Goal: Check status: Check status

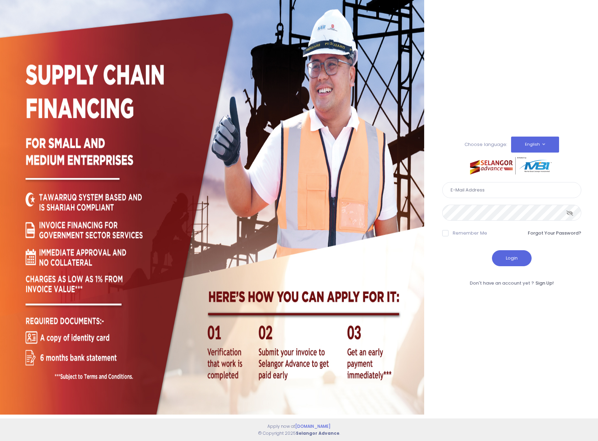
type input "weihaow.tan@capbay.com"
click at [521, 260] on button "Login" at bounding box center [512, 258] width 40 height 16
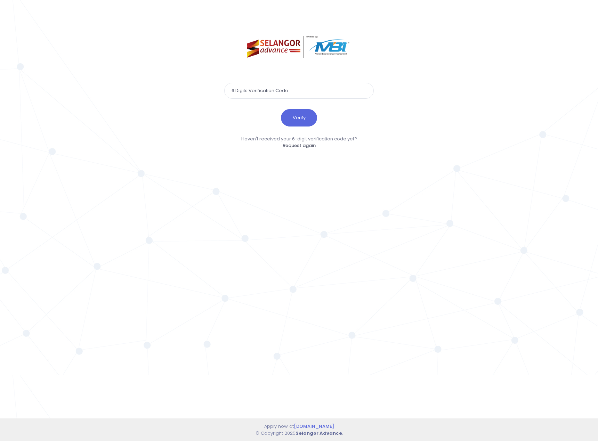
click at [275, 96] on input "text" at bounding box center [299, 91] width 150 height 16
type input "171159"
click at [296, 113] on button "Verify" at bounding box center [299, 117] width 36 height 17
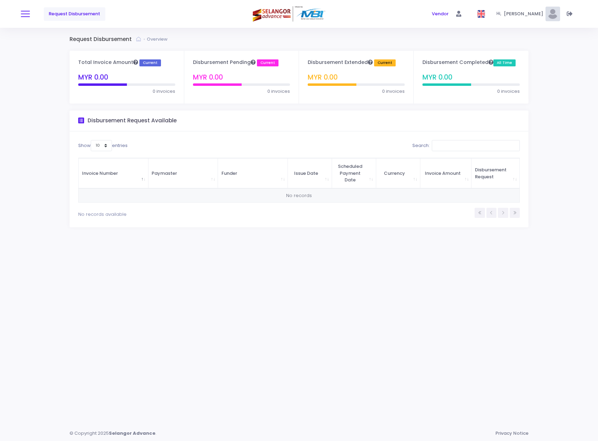
click at [25, 13] on button at bounding box center [25, 13] width 9 height 9
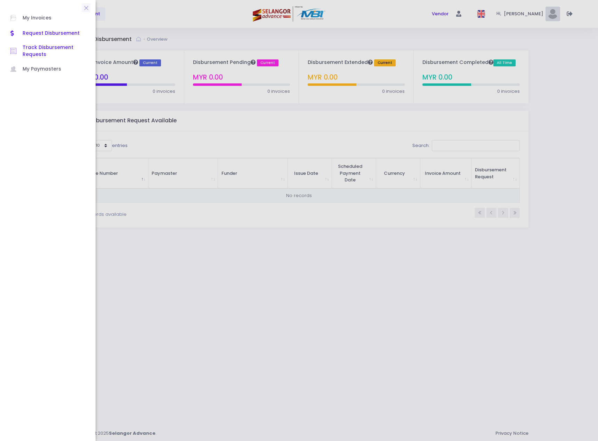
click at [34, 50] on span "Track Disbursement Requests" at bounding box center [54, 51] width 63 height 14
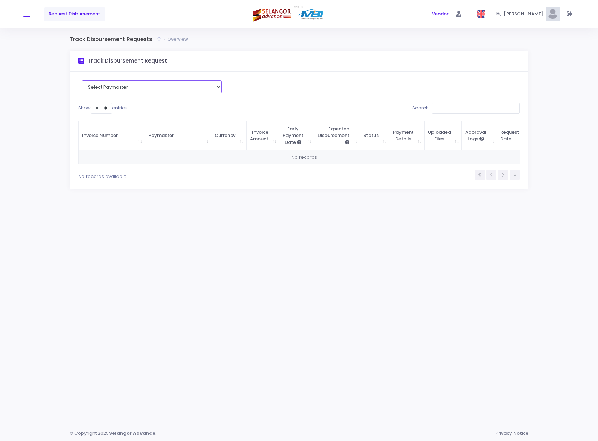
click at [209, 88] on select "Select Paymaster" at bounding box center [152, 86] width 140 height 13
click at [560, 14] on div "Hi, Wei Haow S" at bounding box center [529, 14] width 64 height 28
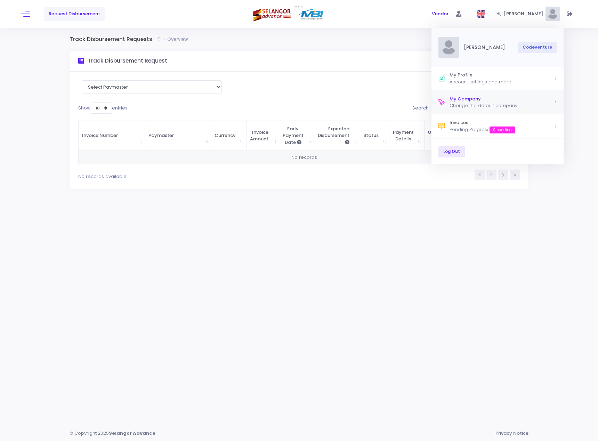
click at [520, 102] on div "My Company" at bounding box center [502, 99] width 104 height 7
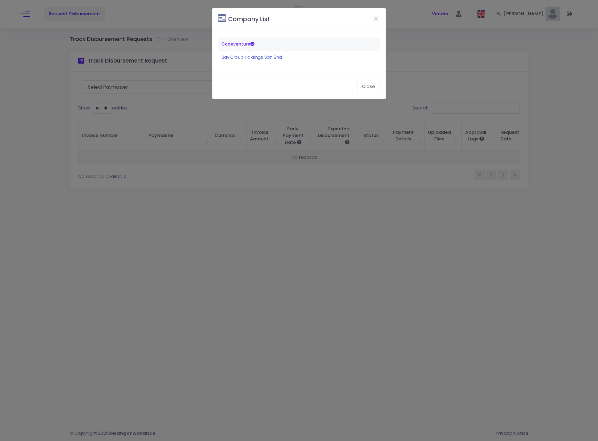
click at [258, 56] on link "Bay Group Holdings Sdn Bhd" at bounding box center [252, 57] width 61 height 6
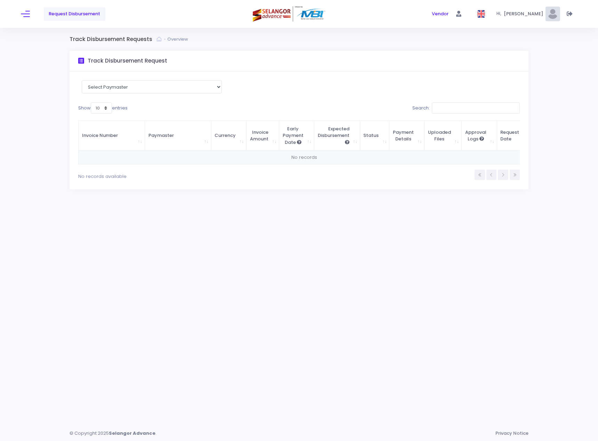
click at [18, 9] on div "Request Disbursement Vendor" at bounding box center [299, 14] width 598 height 28
click at [22, 11] on button at bounding box center [25, 13] width 9 height 9
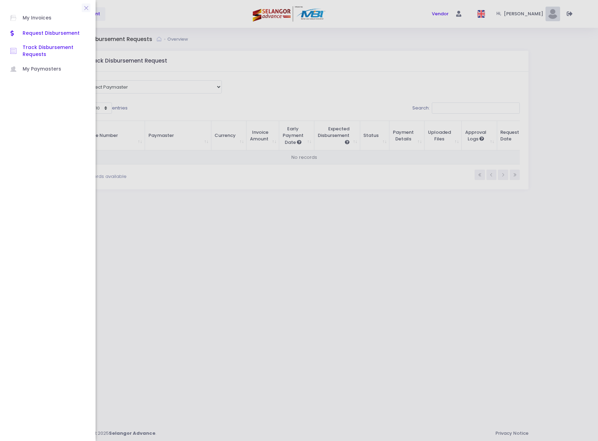
click at [46, 33] on span "Request Disbursement" at bounding box center [54, 33] width 63 height 9
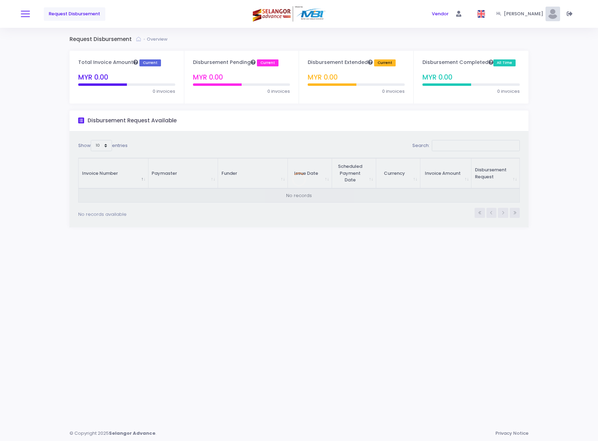
click at [21, 11] on button at bounding box center [25, 13] width 9 height 9
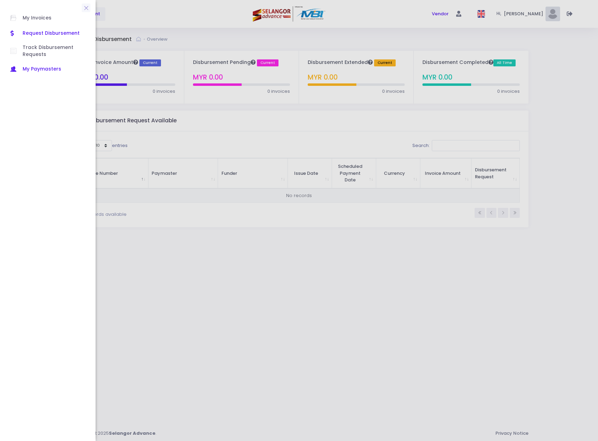
click at [36, 64] on link "My Paymasters" at bounding box center [47, 69] width 89 height 15
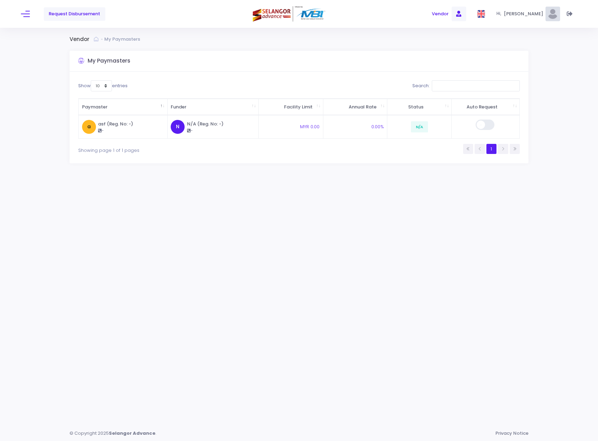
click at [451, 16] on link "Vendor" at bounding box center [440, 13] width 21 height 9
click at [467, 16] on span at bounding box center [459, 14] width 15 height 15
click at [457, 56] on span "Paymaster" at bounding box center [460, 53] width 37 height 7
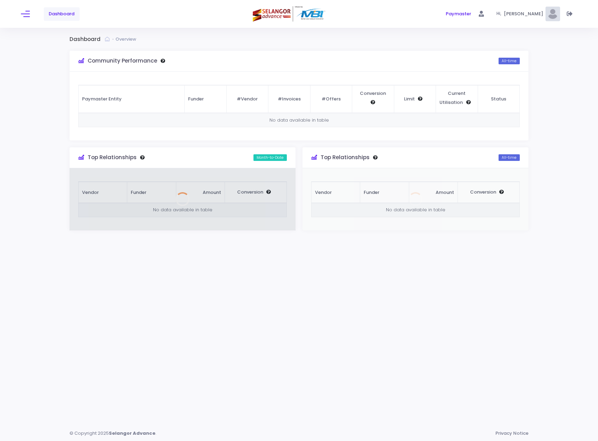
click at [31, 12] on div "Dashboard" at bounding box center [113, 14] width 185 height 28
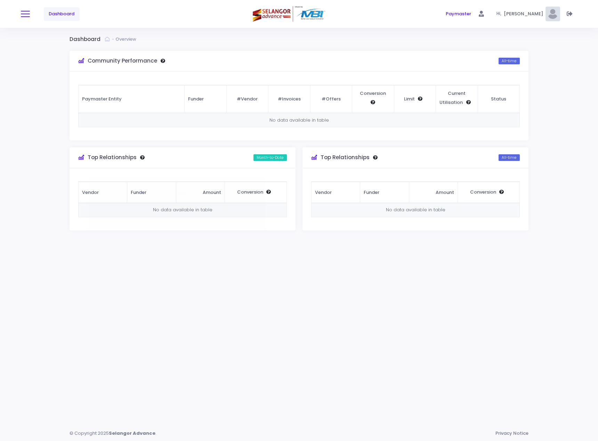
click at [29, 13] on button at bounding box center [25, 13] width 9 height 9
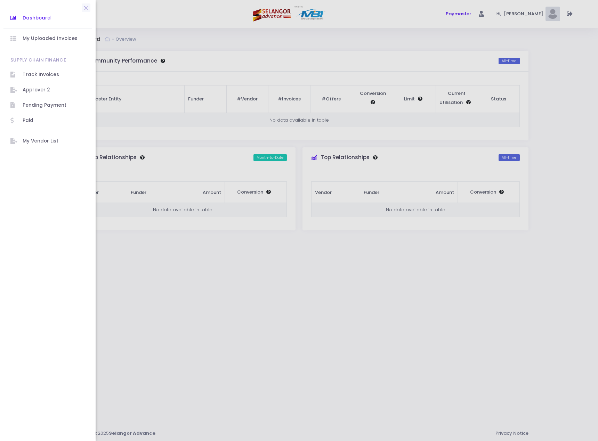
click at [51, 47] on ul "Dashboard My Uploaded Invoices Supply Chain Finance Track Invoices Approver 2 P…" at bounding box center [48, 79] width 96 height 149
click at [52, 44] on link "My Uploaded Invoices" at bounding box center [47, 38] width 89 height 15
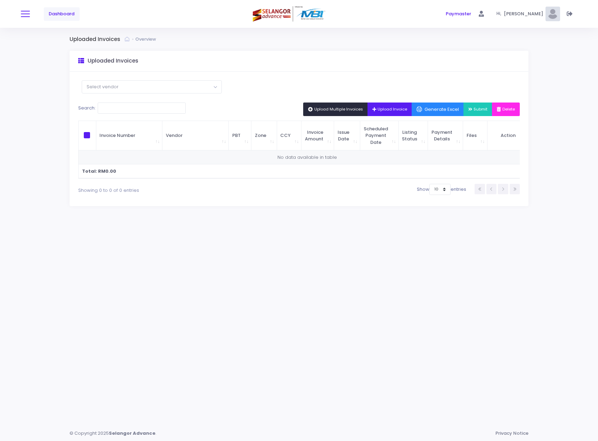
click at [24, 16] on button at bounding box center [25, 13] width 9 height 9
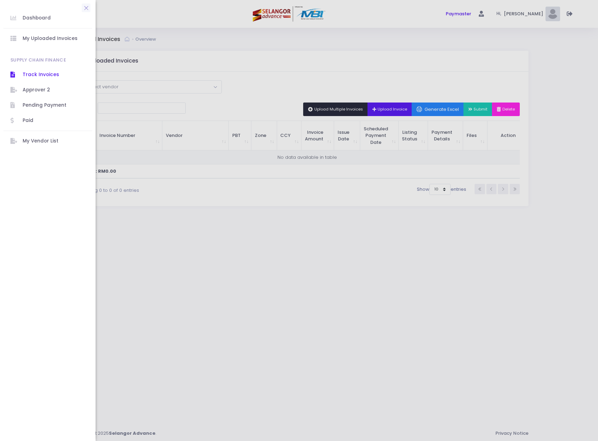
click at [41, 73] on span "Track Invoices" at bounding box center [54, 74] width 63 height 9
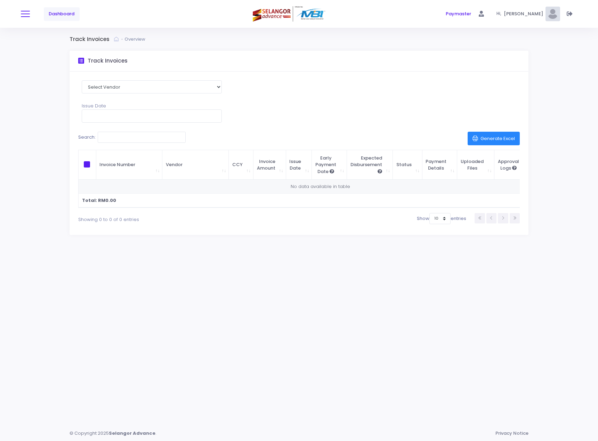
click at [25, 15] on button at bounding box center [25, 13] width 9 height 9
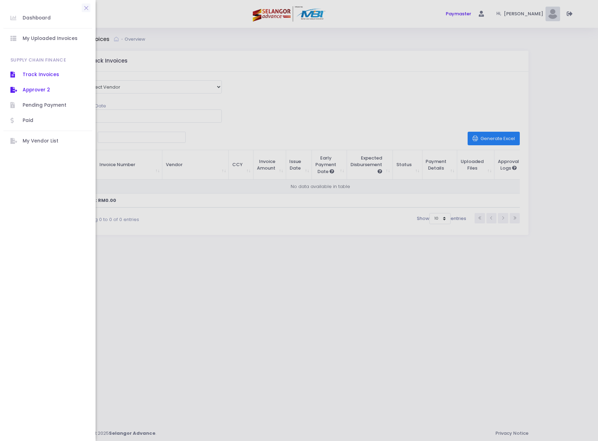
click at [49, 91] on span "Approver 2" at bounding box center [54, 90] width 63 height 9
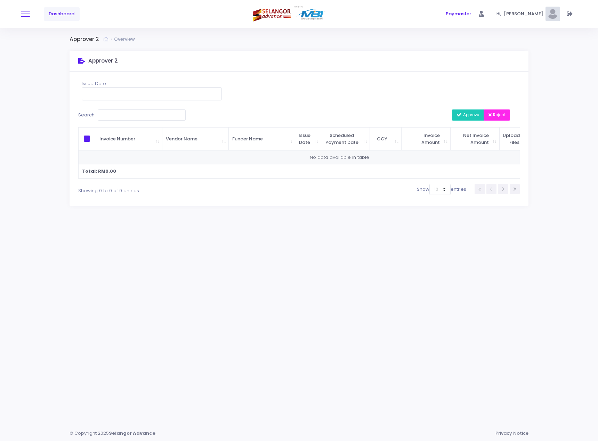
click at [22, 14] on span at bounding box center [25, 14] width 9 height 1
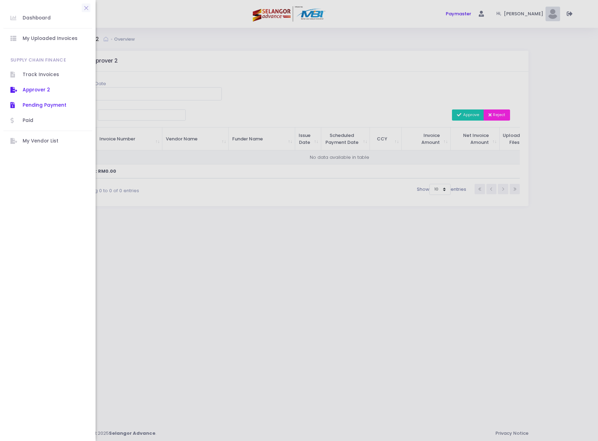
click at [50, 99] on link "Pending Payment" at bounding box center [47, 105] width 89 height 15
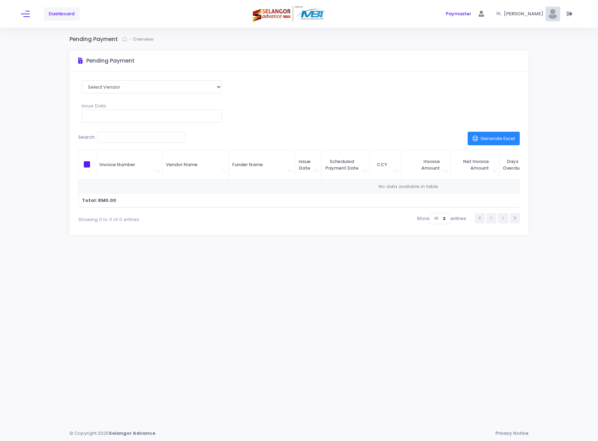
click at [365, 13] on span "[PERSON_NAME]" at bounding box center [525, 13] width 42 height 7
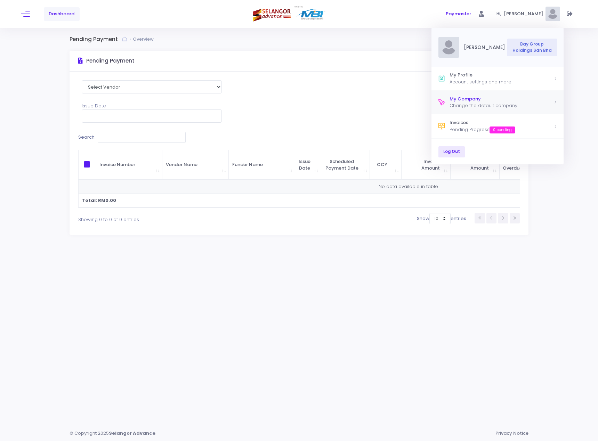
click at [365, 105] on div "Change the default company" at bounding box center [502, 105] width 104 height 7
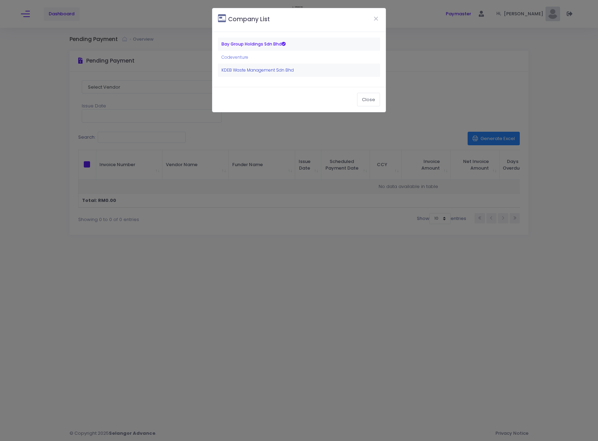
click at [270, 69] on link "KDEB Waste Management Sdn Bhd" at bounding box center [258, 70] width 72 height 6
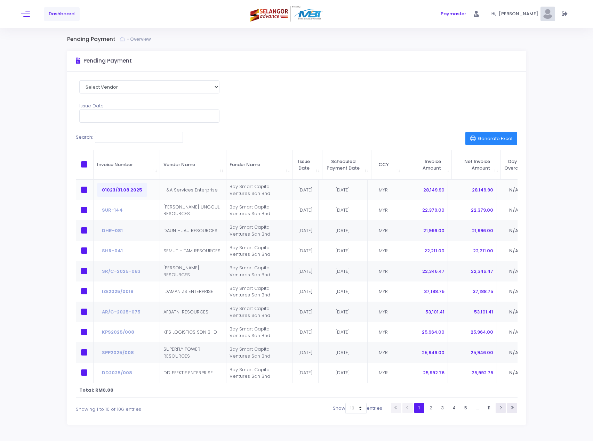
click at [136, 183] on button "01023/31.08.2025" at bounding box center [122, 189] width 50 height 13
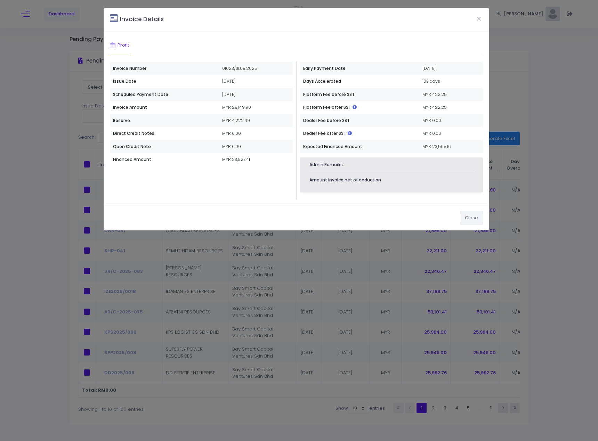
click at [477, 221] on button "Close" at bounding box center [471, 217] width 23 height 13
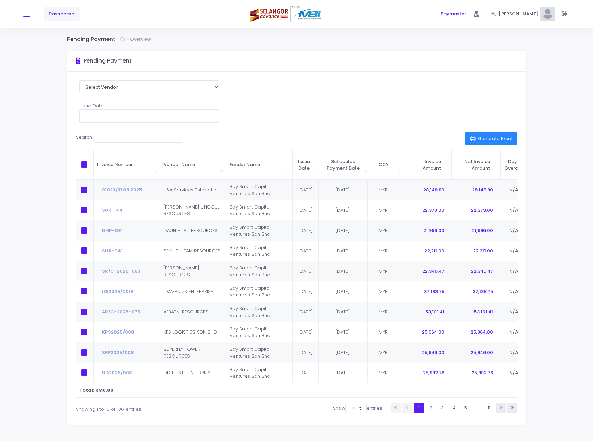
click at [31, 11] on div "Dashboard" at bounding box center [113, 14] width 184 height 28
click at [30, 12] on div "Dashboard" at bounding box center [113, 14] width 184 height 28
click at [28, 14] on span at bounding box center [25, 14] width 9 height 1
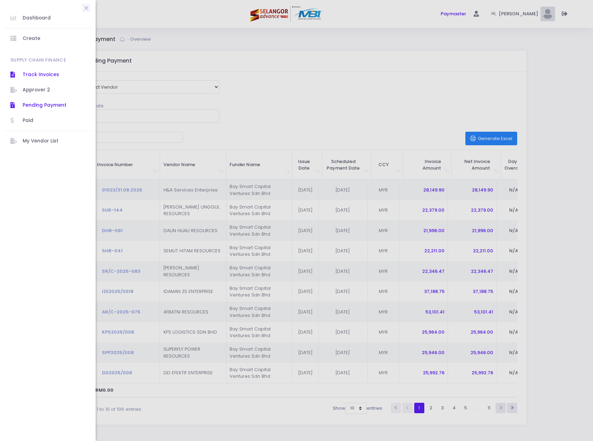
click at [40, 73] on span "Track Invoices" at bounding box center [54, 74] width 63 height 9
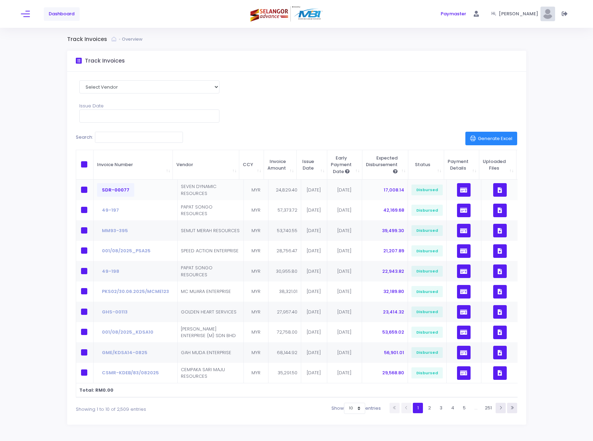
click at [118, 191] on button "SDR-00077" at bounding box center [115, 189] width 37 height 13
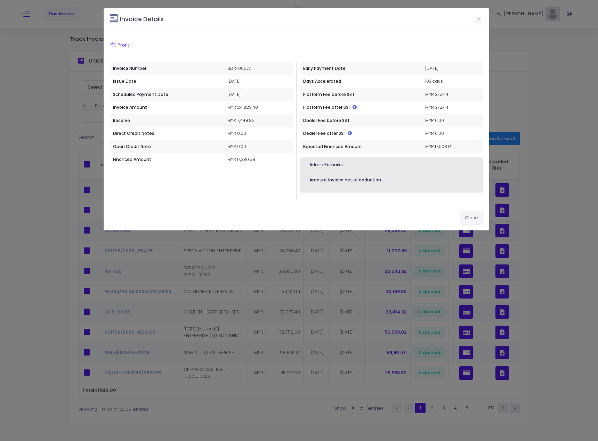
click at [470, 217] on button "Close" at bounding box center [471, 217] width 23 height 13
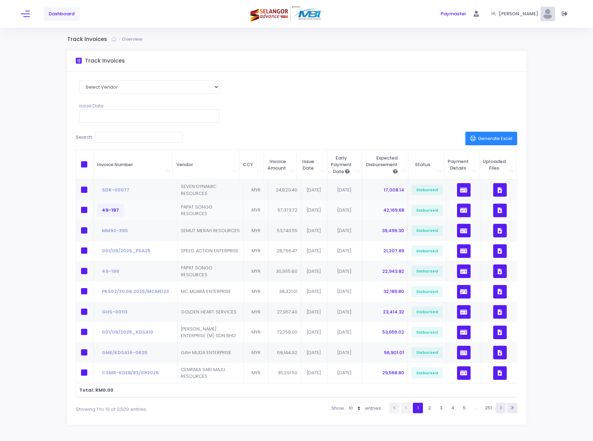
click at [105, 211] on button "49-197" at bounding box center [110, 210] width 27 height 13
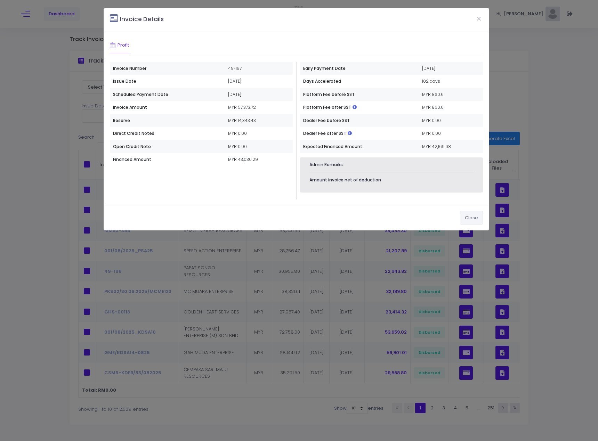
click at [466, 216] on button "Close" at bounding box center [471, 217] width 23 height 13
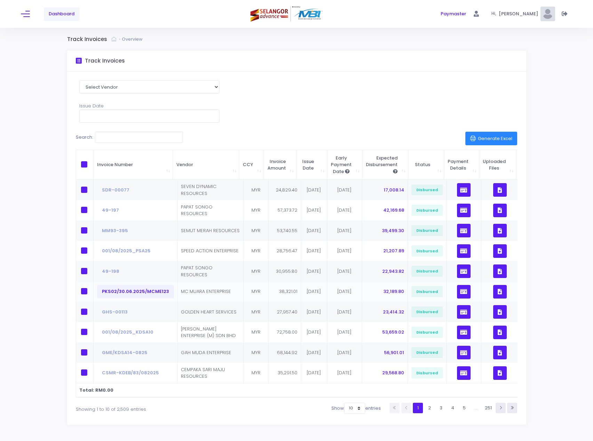
click at [133, 293] on button "PKS02/30.06.2025/MCME123" at bounding box center [135, 291] width 77 height 13
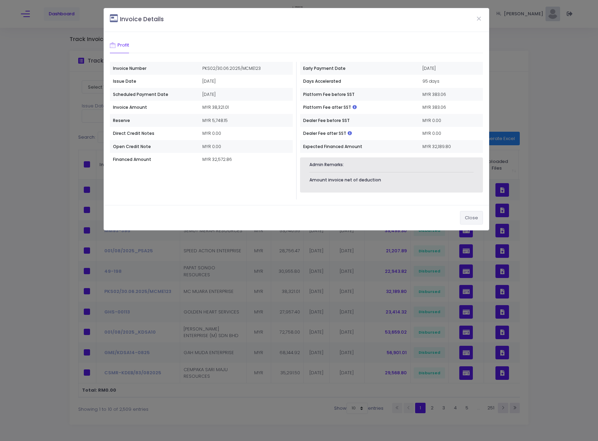
click at [472, 222] on button "Close" at bounding box center [471, 217] width 23 height 13
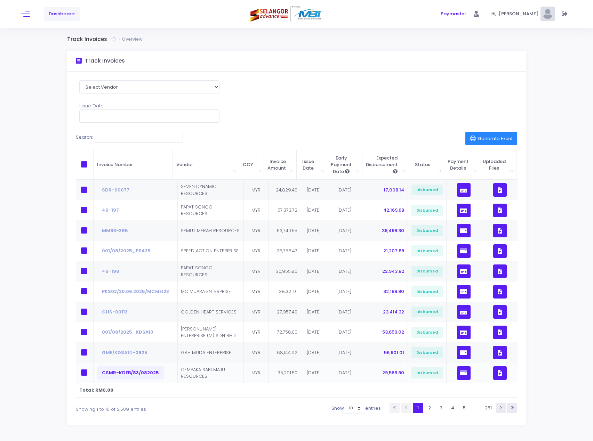
click at [128, 376] on button "CSMR-KDEB/83/082025" at bounding box center [130, 373] width 67 height 13
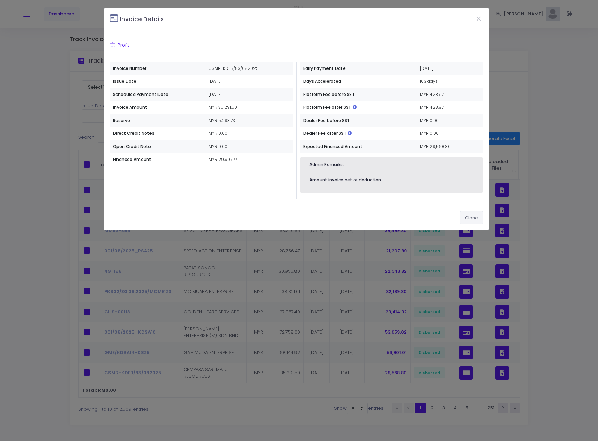
click at [473, 222] on button "Close" at bounding box center [471, 217] width 23 height 13
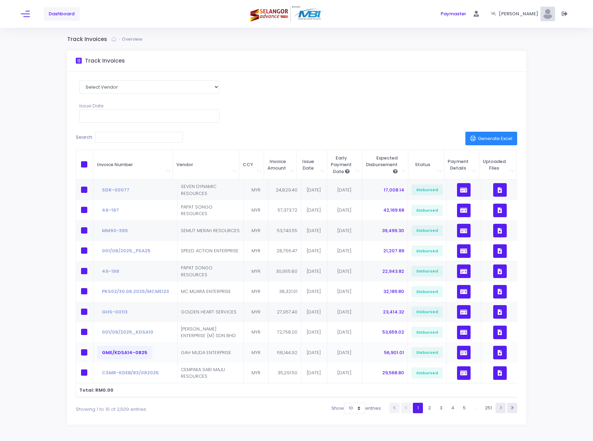
click at [127, 353] on button "GME/KDSA14-0825" at bounding box center [124, 352] width 55 height 13
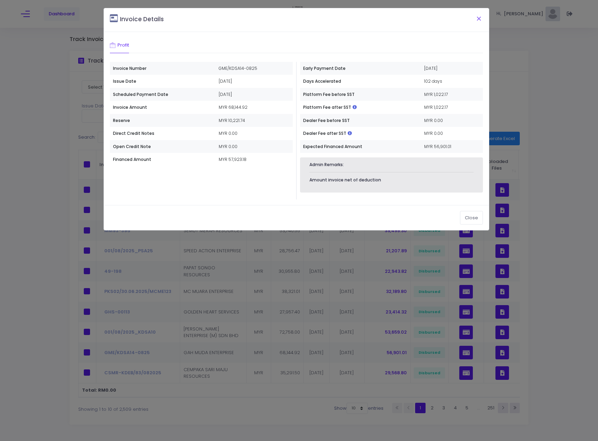
click at [480, 15] on button "Close" at bounding box center [479, 18] width 17 height 18
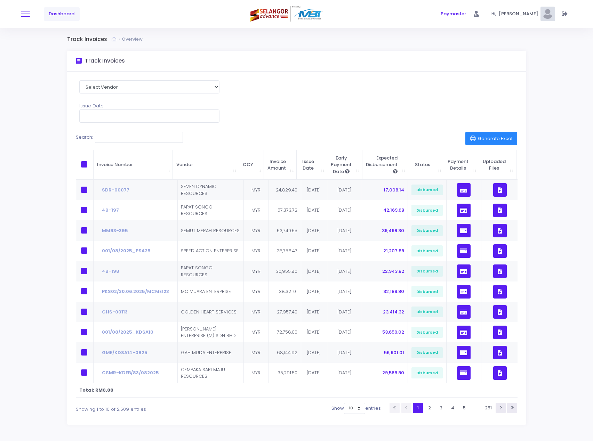
click at [25, 14] on span at bounding box center [25, 14] width 9 height 1
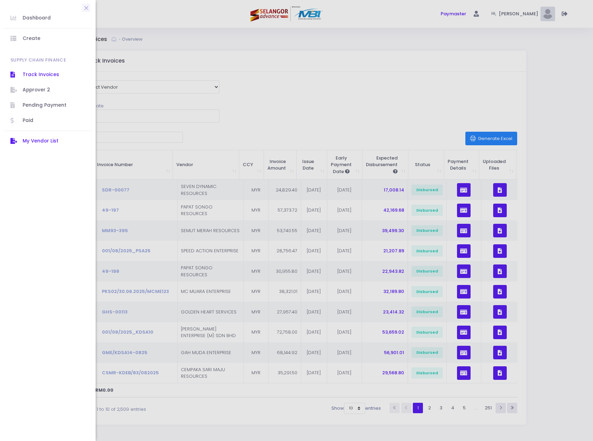
click at [47, 140] on span "My Vendor List" at bounding box center [54, 141] width 63 height 9
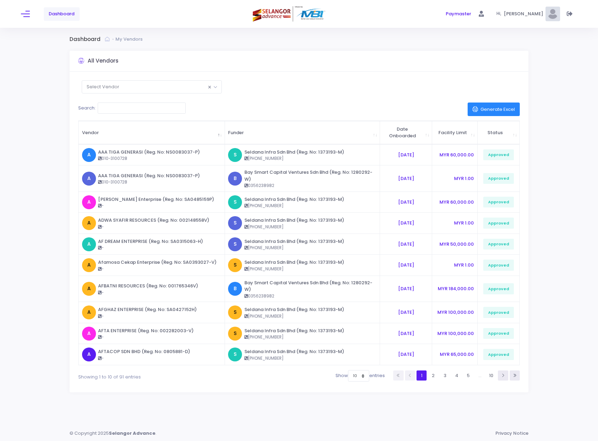
click at [26, 19] on div "Dashboard" at bounding box center [113, 14] width 185 height 28
click at [27, 14] on button at bounding box center [25, 13] width 9 height 9
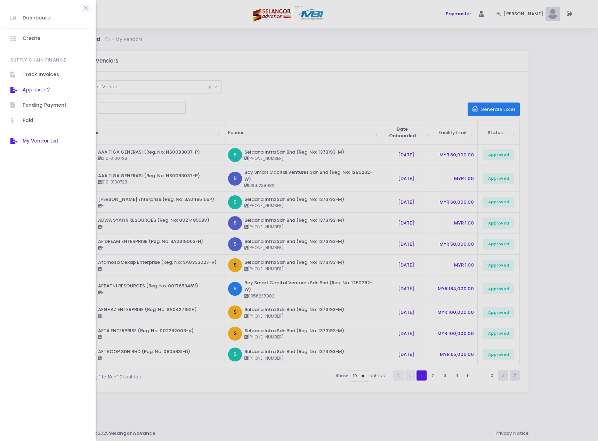
click at [33, 93] on span "Approver 2" at bounding box center [54, 90] width 63 height 9
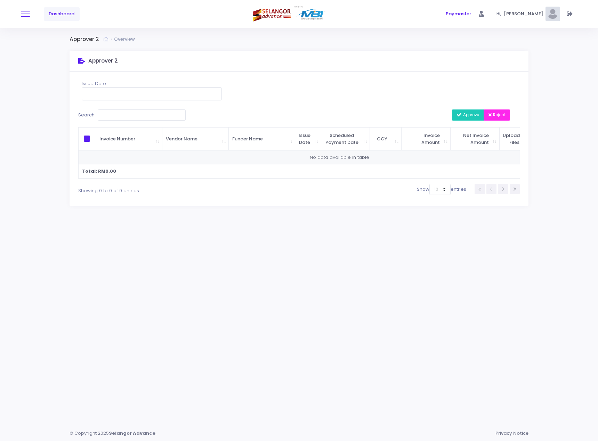
click at [27, 14] on span at bounding box center [25, 14] width 9 height 1
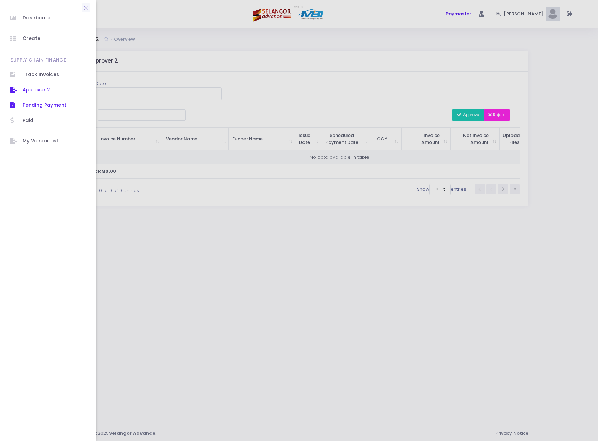
click at [36, 99] on link "Pending Payment" at bounding box center [47, 105] width 89 height 15
